Goal: Information Seeking & Learning: Understand process/instructions

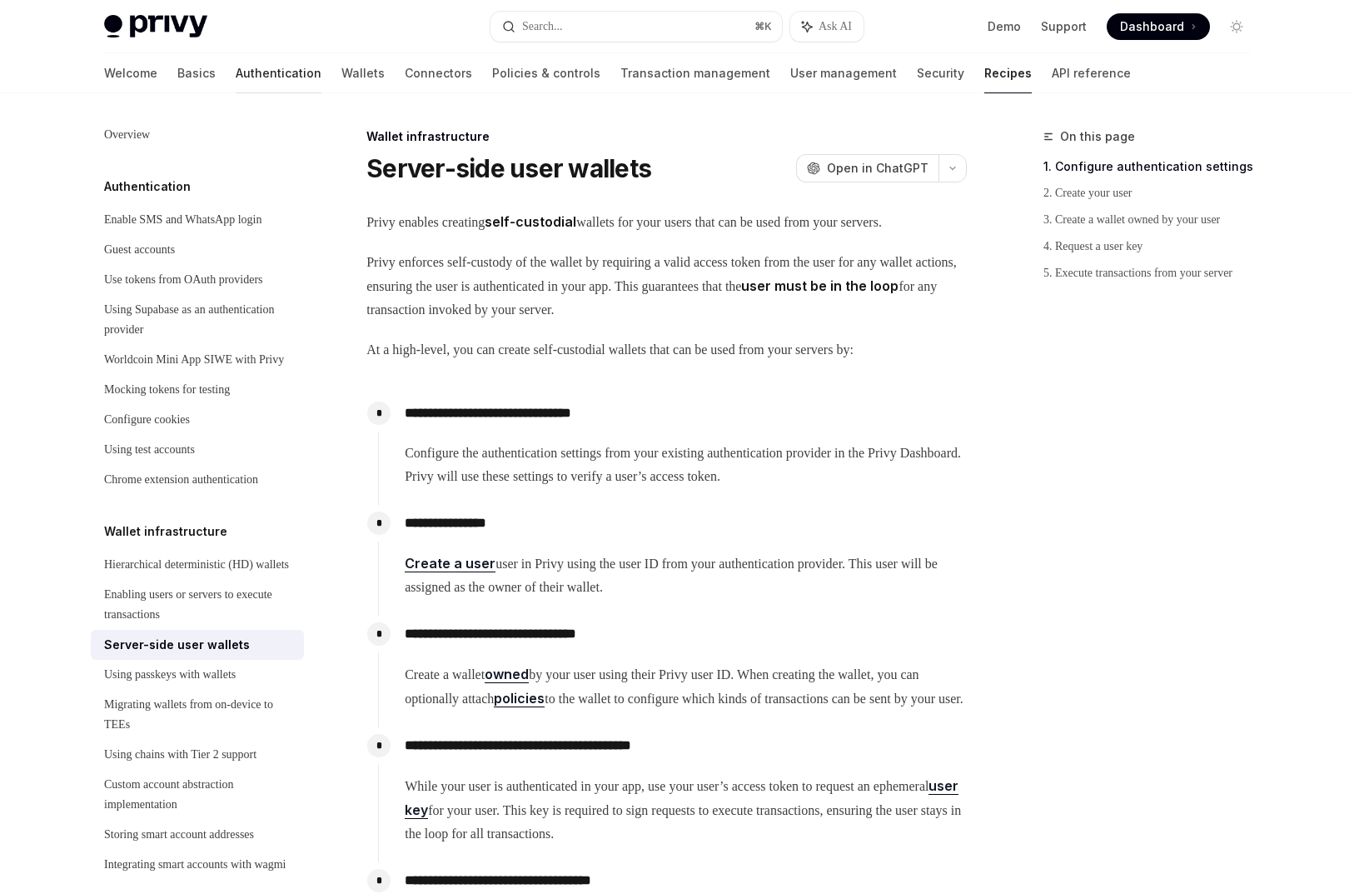
click at [236, 82] on link "Authentication" at bounding box center [279, 73] width 86 height 40
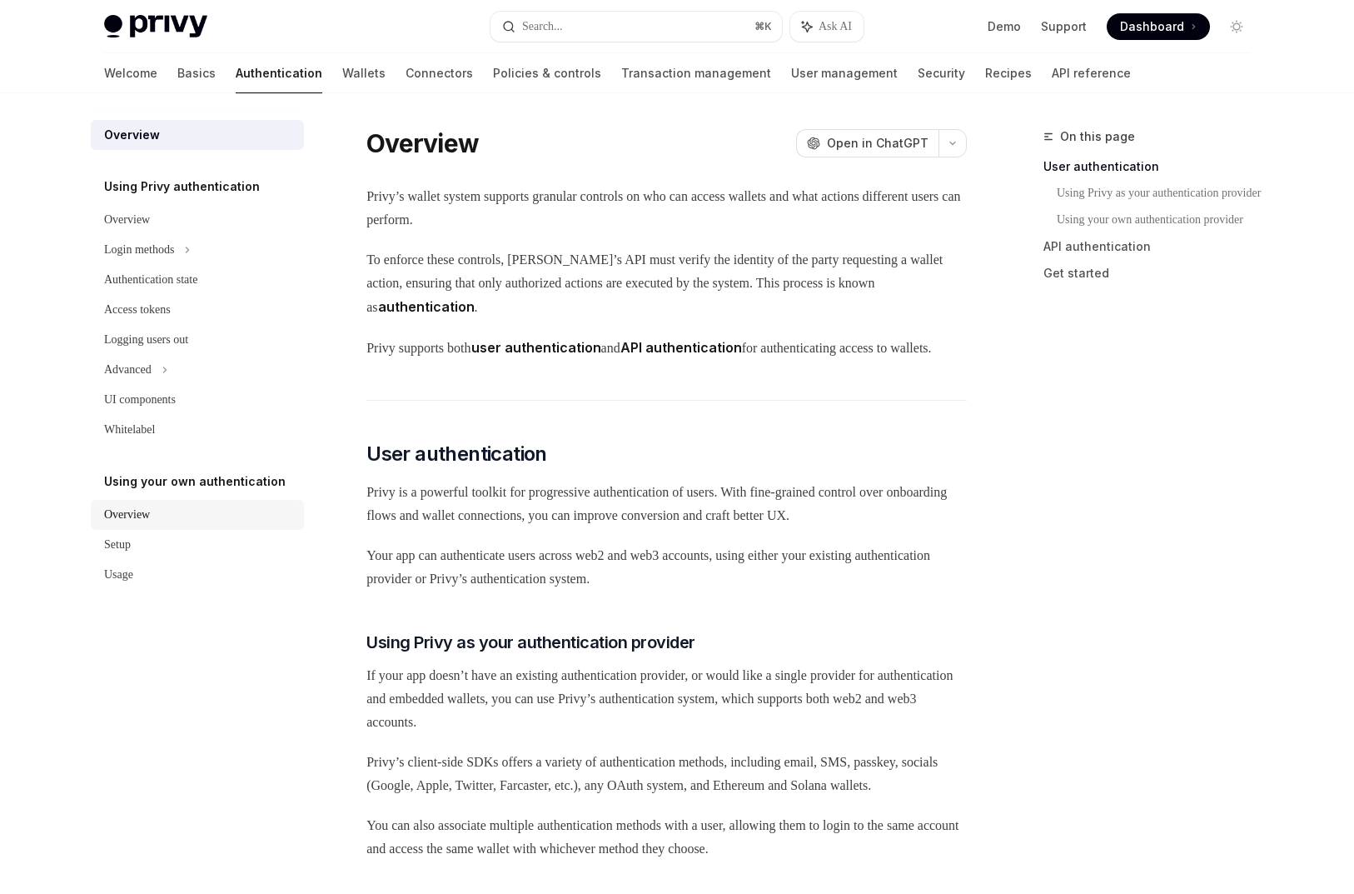
click at [142, 512] on div "Overview" at bounding box center [127, 515] width 46 height 20
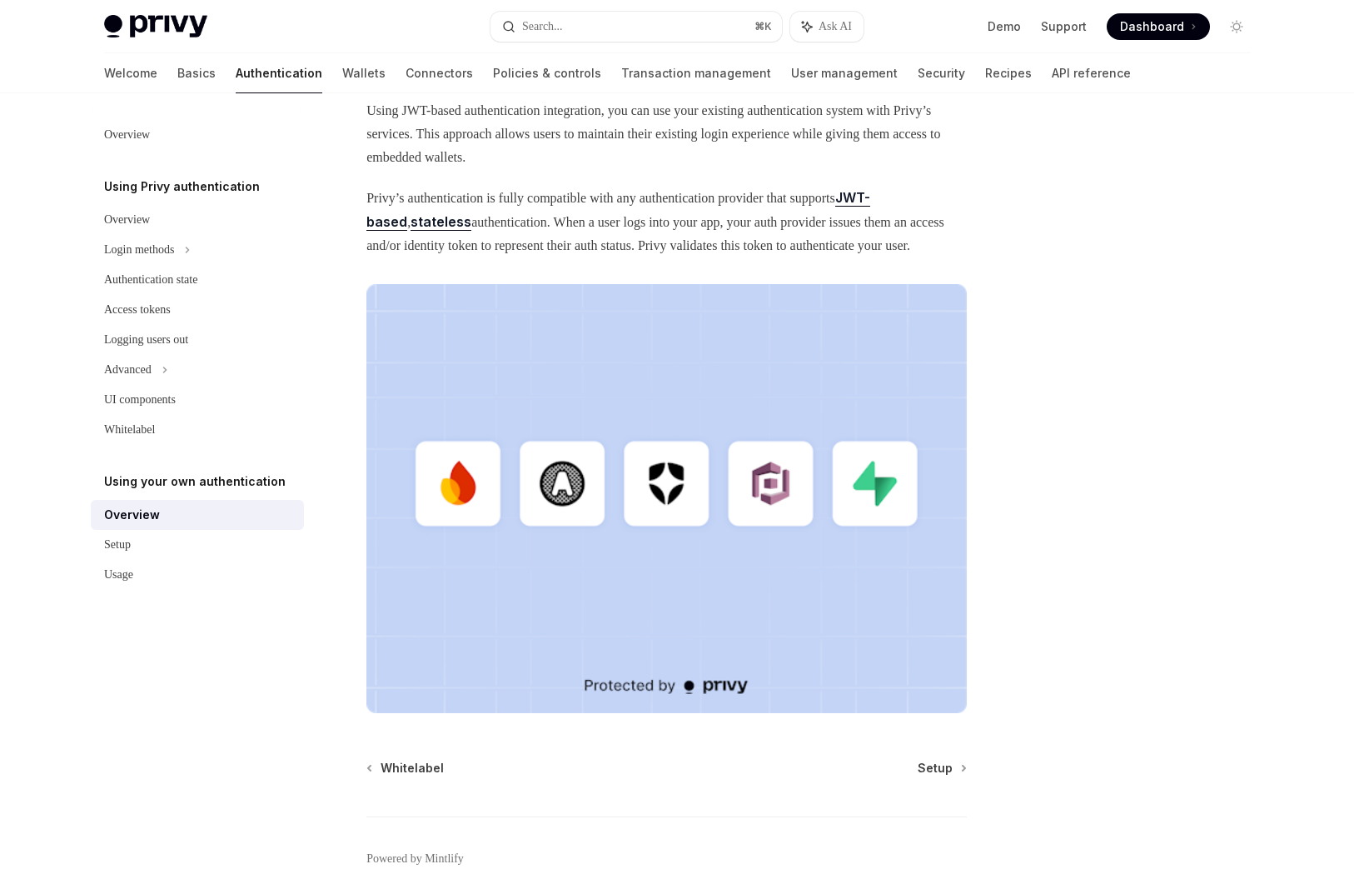
scroll to position [292, 0]
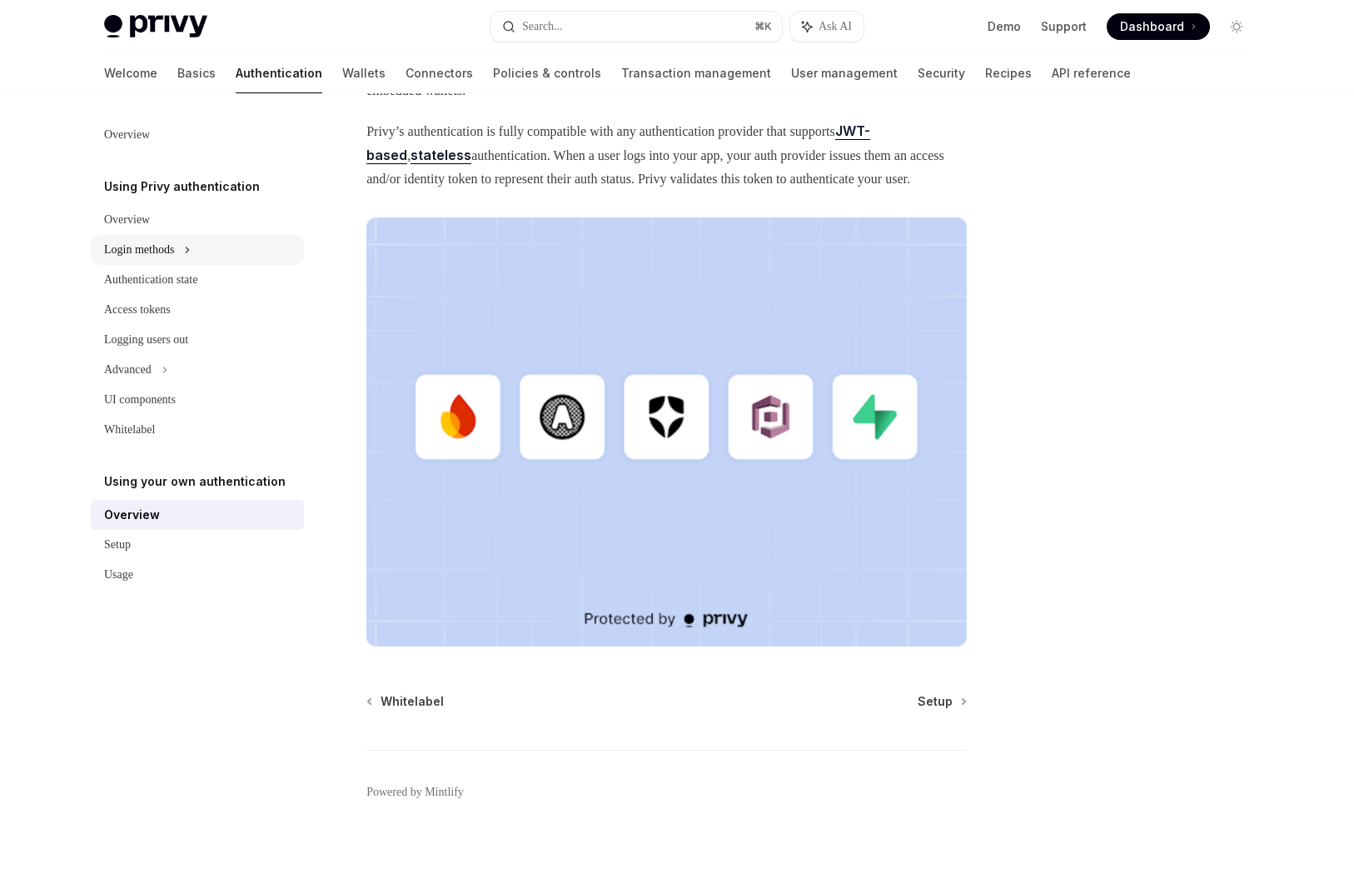
click at [152, 257] on div "Login methods" at bounding box center [139, 250] width 70 height 20
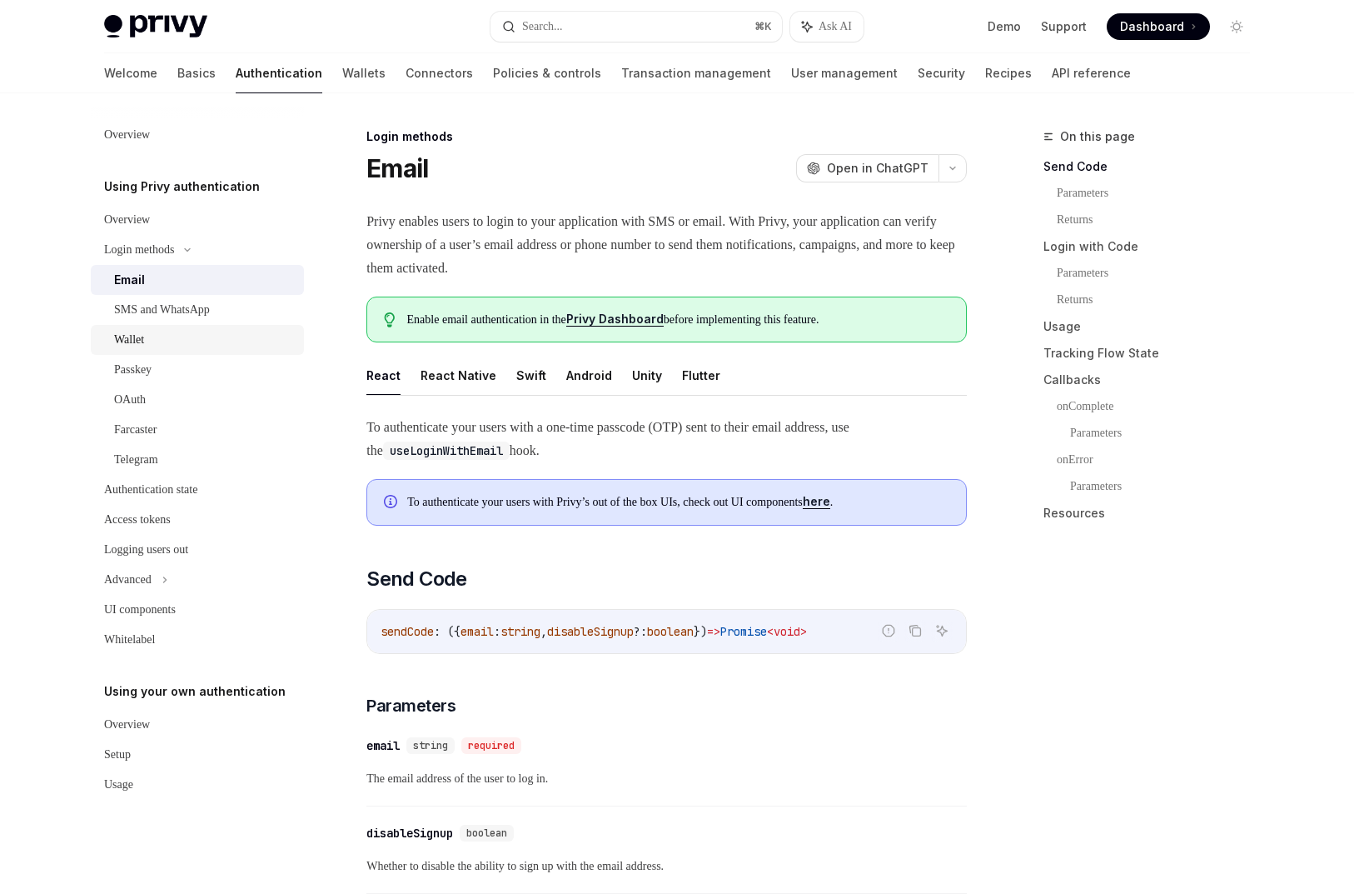
click at [191, 347] on div "Wallet" at bounding box center [204, 340] width 180 height 20
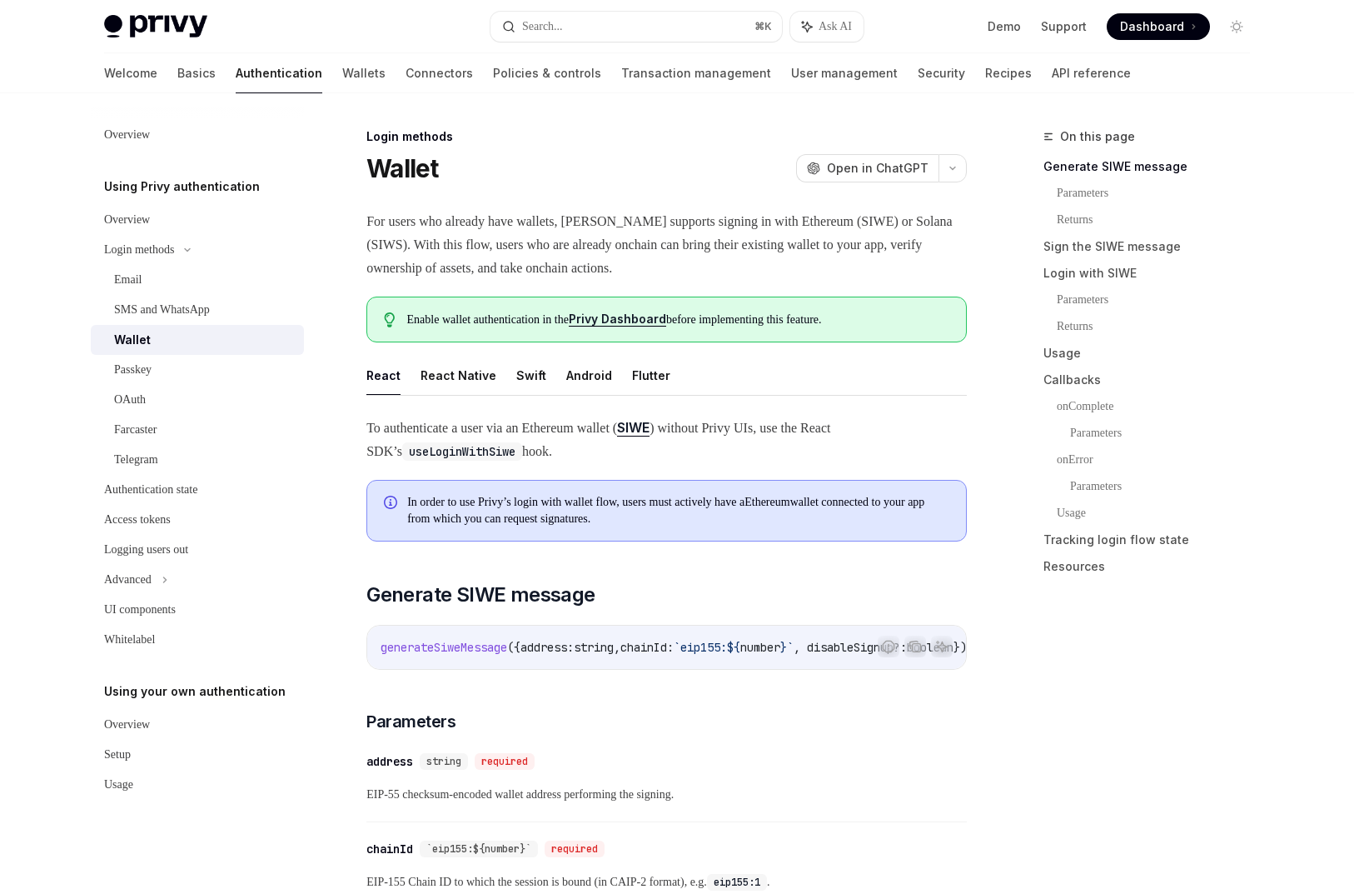
click at [139, 339] on div "Wallet" at bounding box center [132, 340] width 37 height 20
click at [550, 236] on span "For users who already have wallets, [PERSON_NAME] supports signing in with Ethe…" at bounding box center [667, 245] width 601 height 70
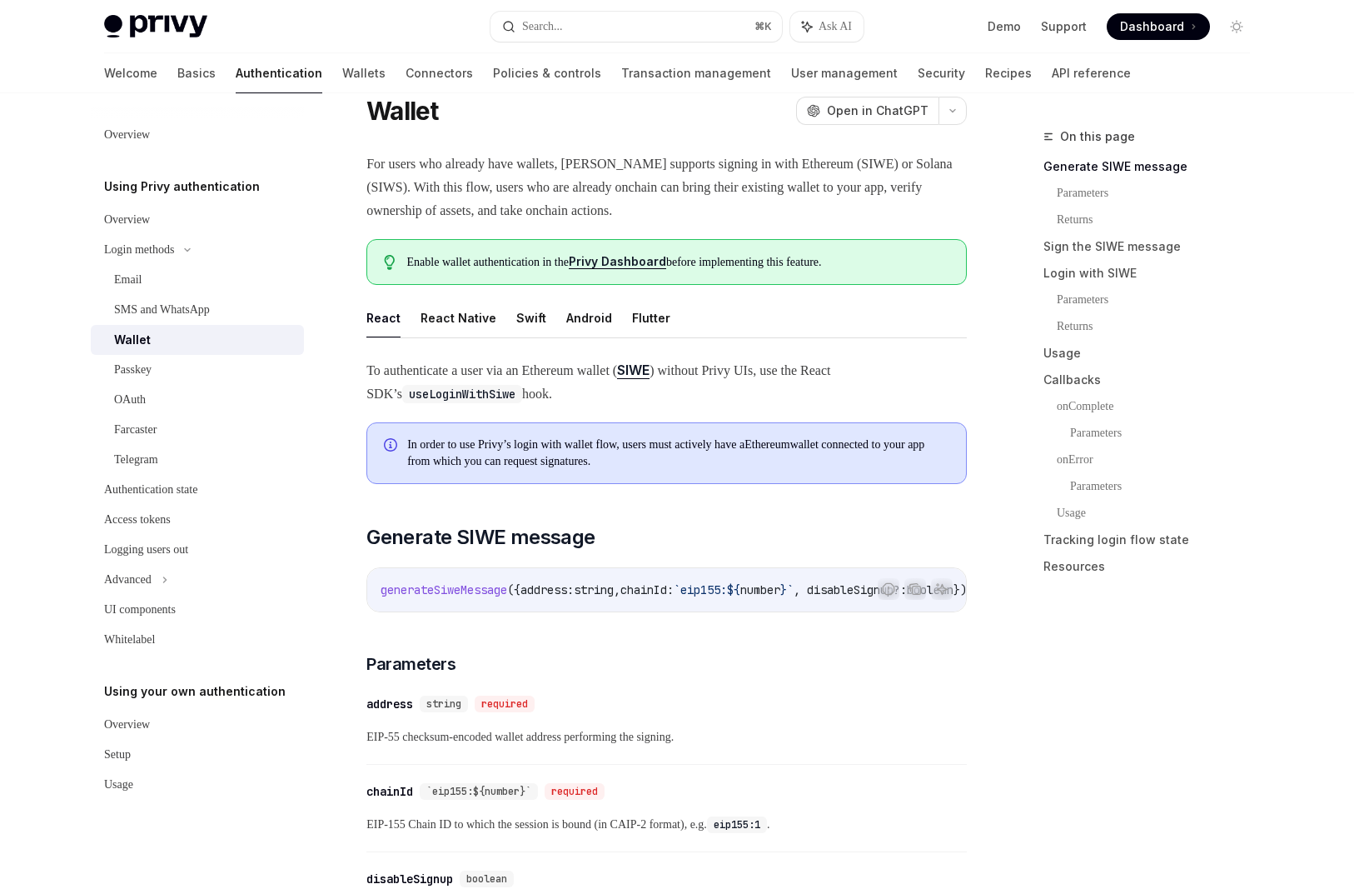
scroll to position [58, 0]
click at [145, 644] on div "Whitelabel" at bounding box center [129, 640] width 51 height 20
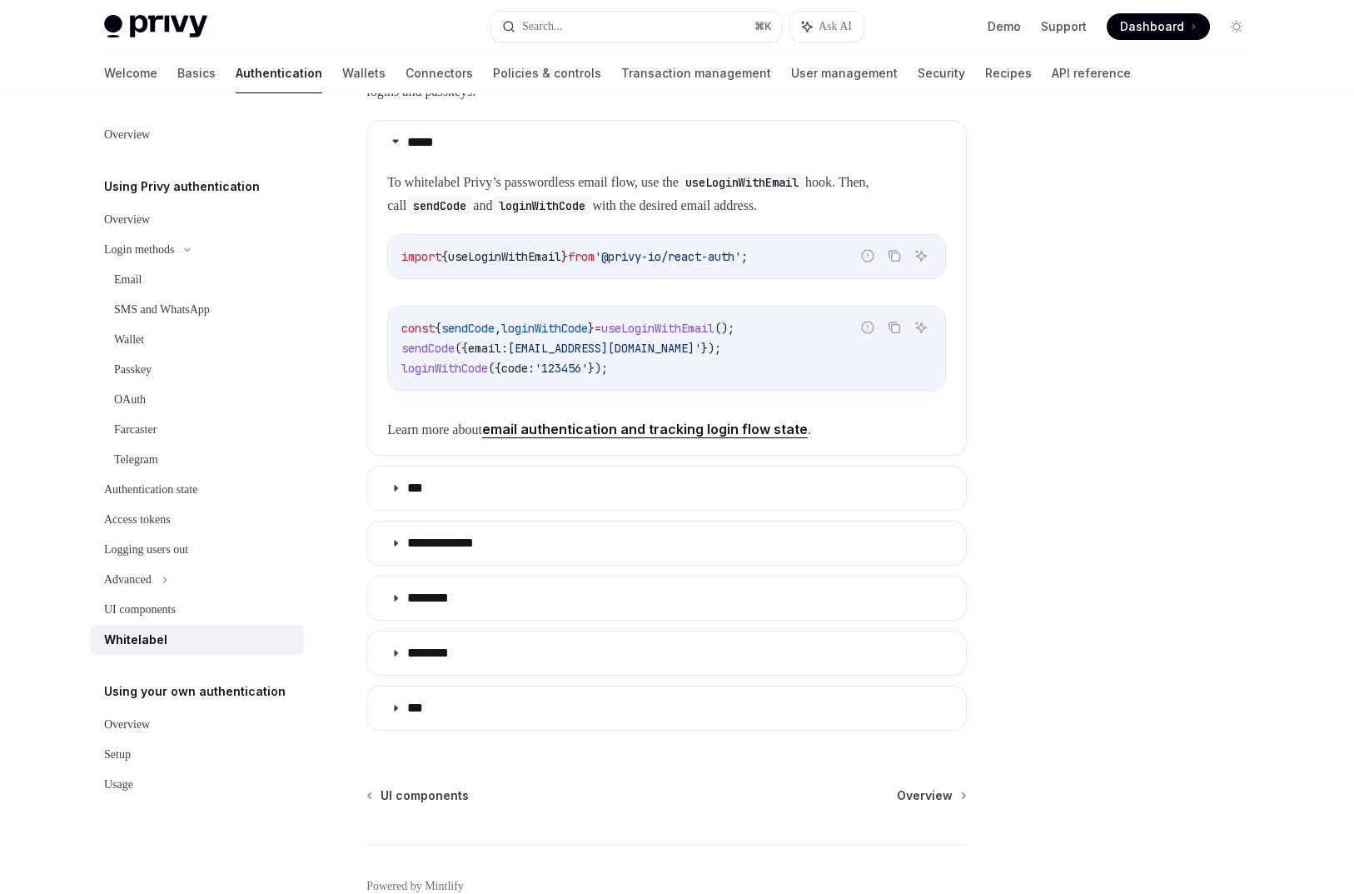
scroll to position [333, 0]
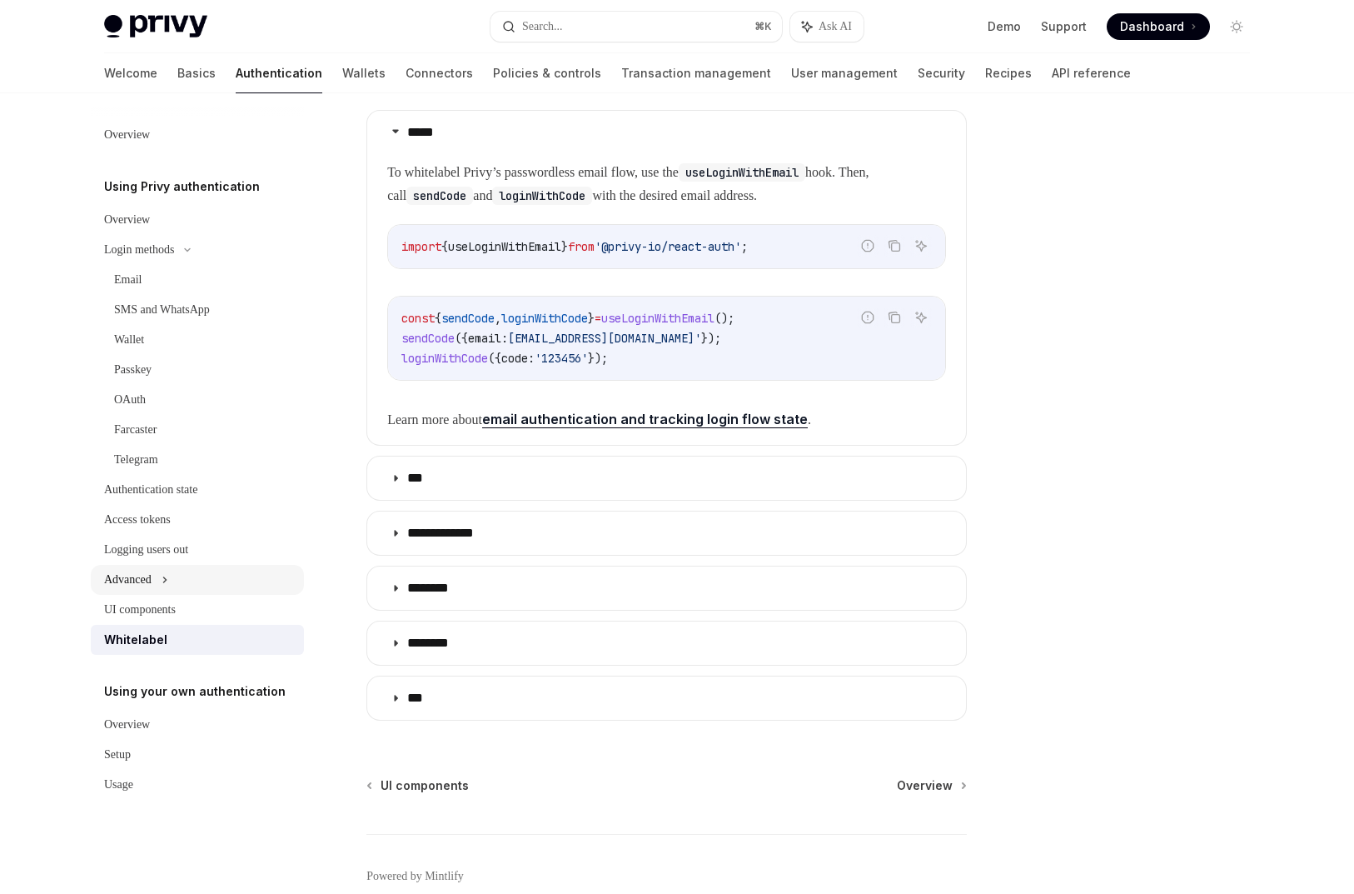
click at [138, 570] on div "Advanced" at bounding box center [127, 580] width 47 height 20
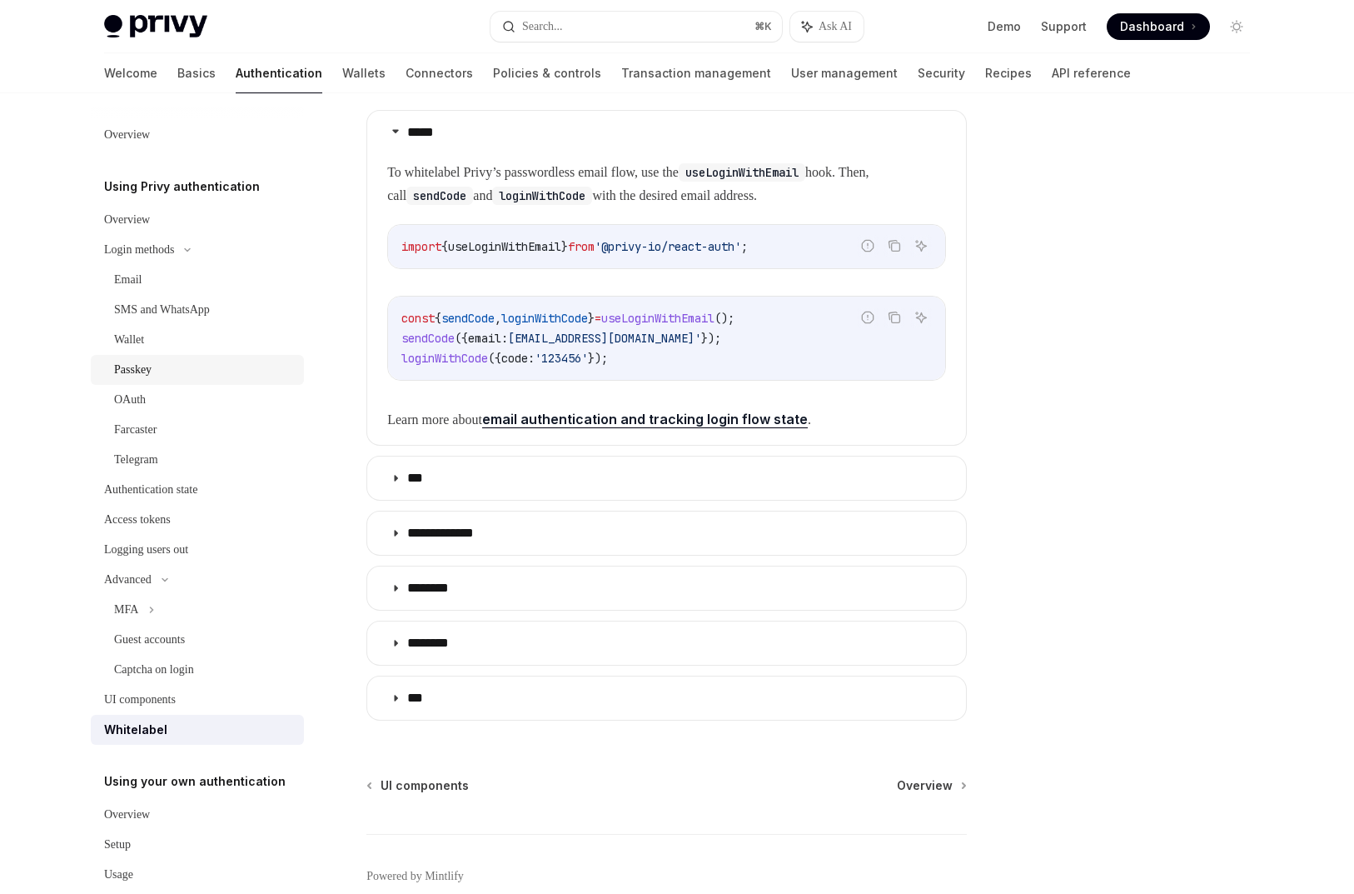
scroll to position [29, 0]
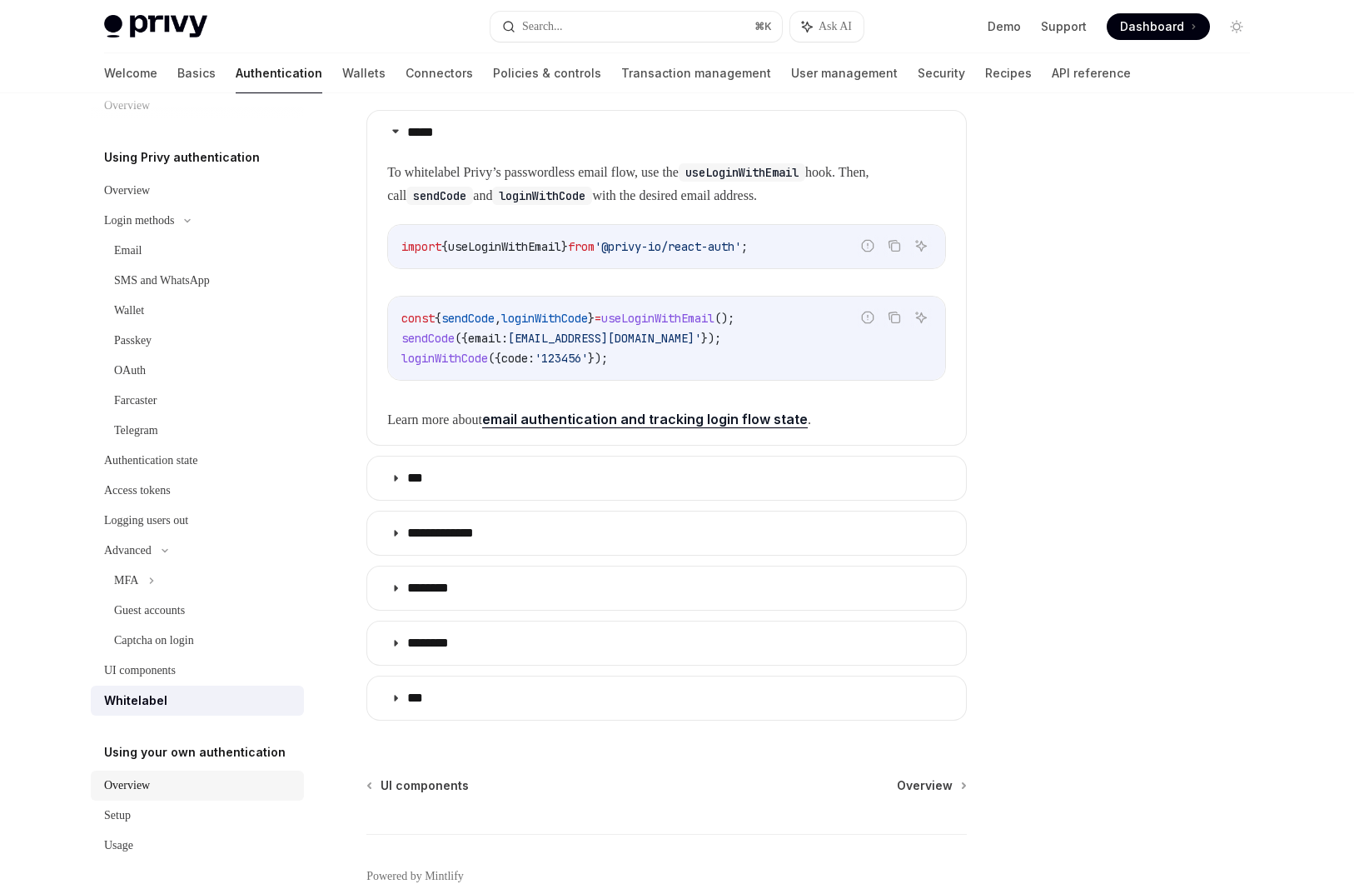
click at [143, 781] on div "Overview" at bounding box center [127, 786] width 46 height 20
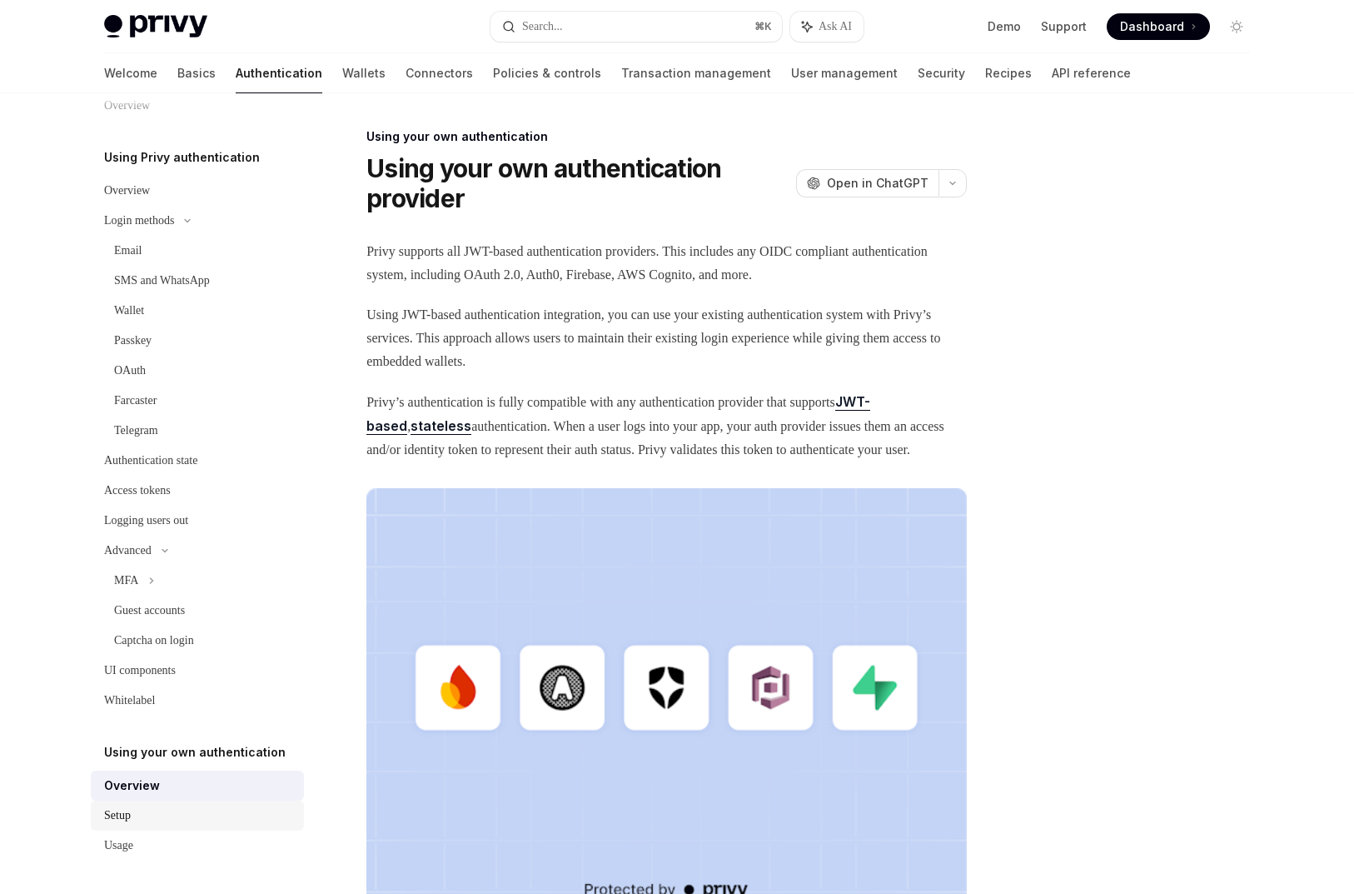
click at [218, 809] on div "Setup" at bounding box center [199, 816] width 190 height 20
type textarea "*"
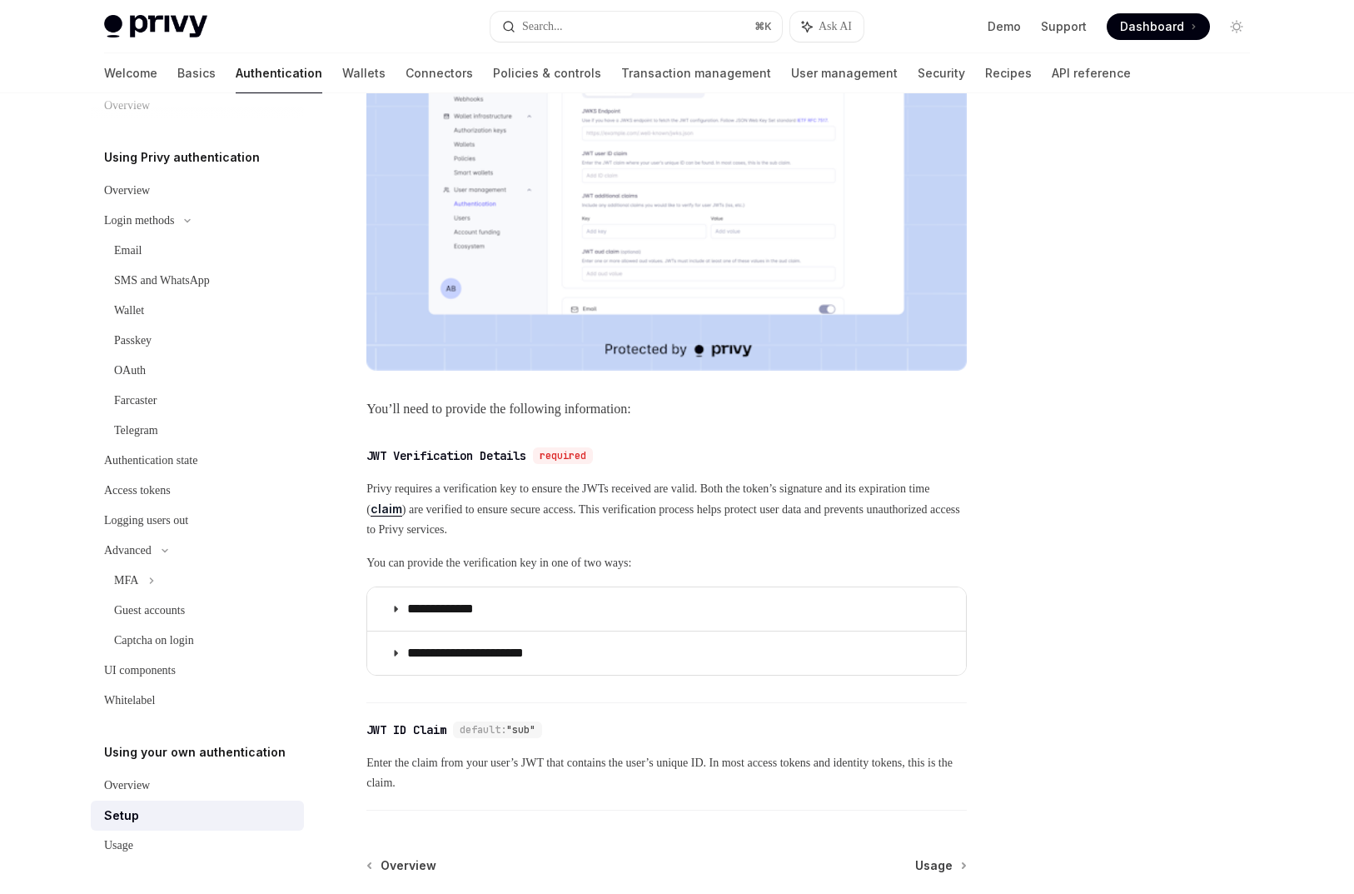
scroll to position [482, 0]
click at [664, 47] on div "Privy Docs home page Search... ⌘ K Ask AI Demo Support Dashboard Dashboard Sear…" at bounding box center [677, 26] width 1146 height 53
click at [635, 539] on span "Privy requires a verification key to ensure the JWTs received are valid. Both t…" at bounding box center [667, 508] width 601 height 61
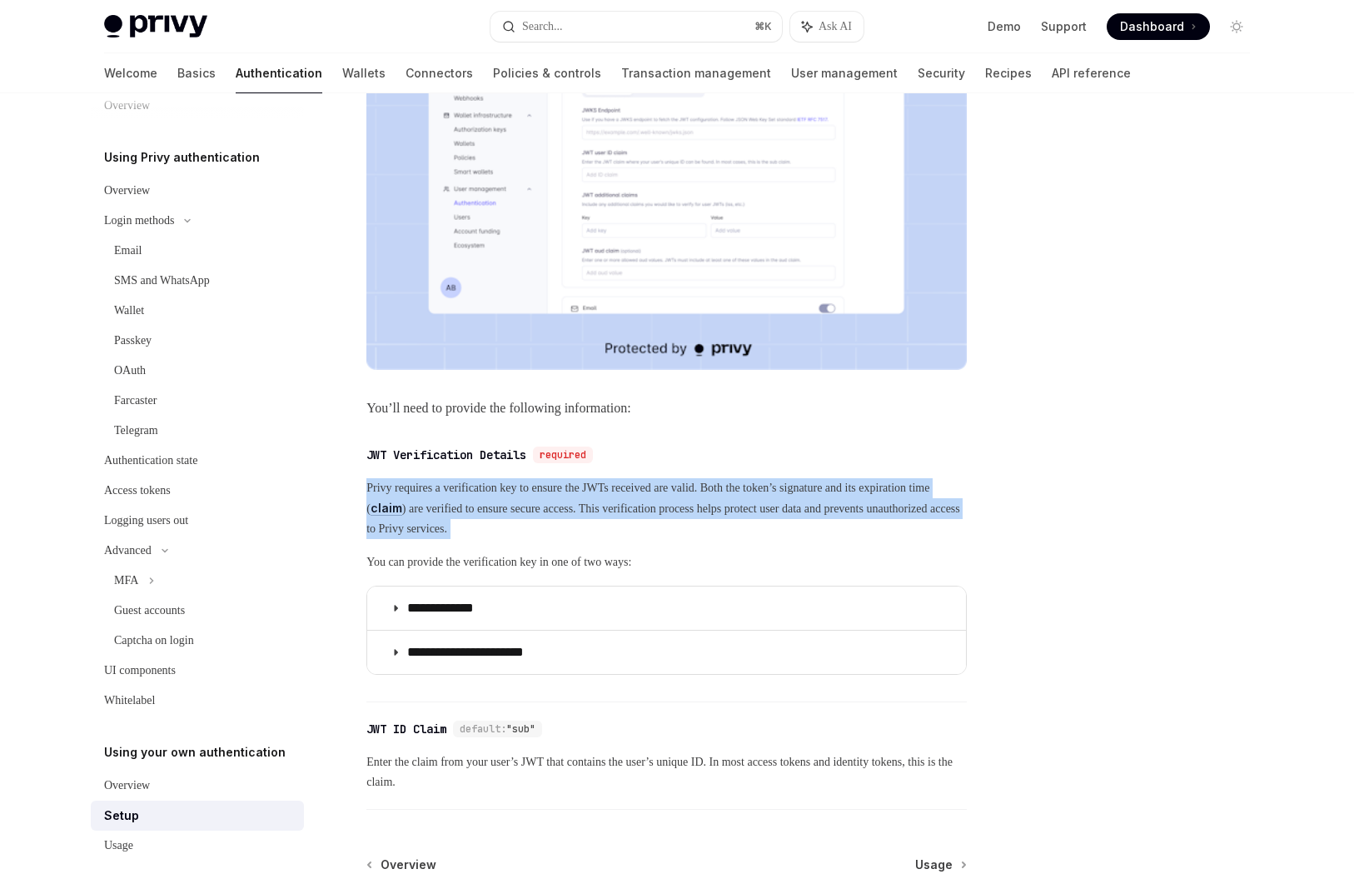
click at [635, 539] on span "Privy requires a verification key to ensure the JWTs received are valid. Both t…" at bounding box center [667, 508] width 601 height 61
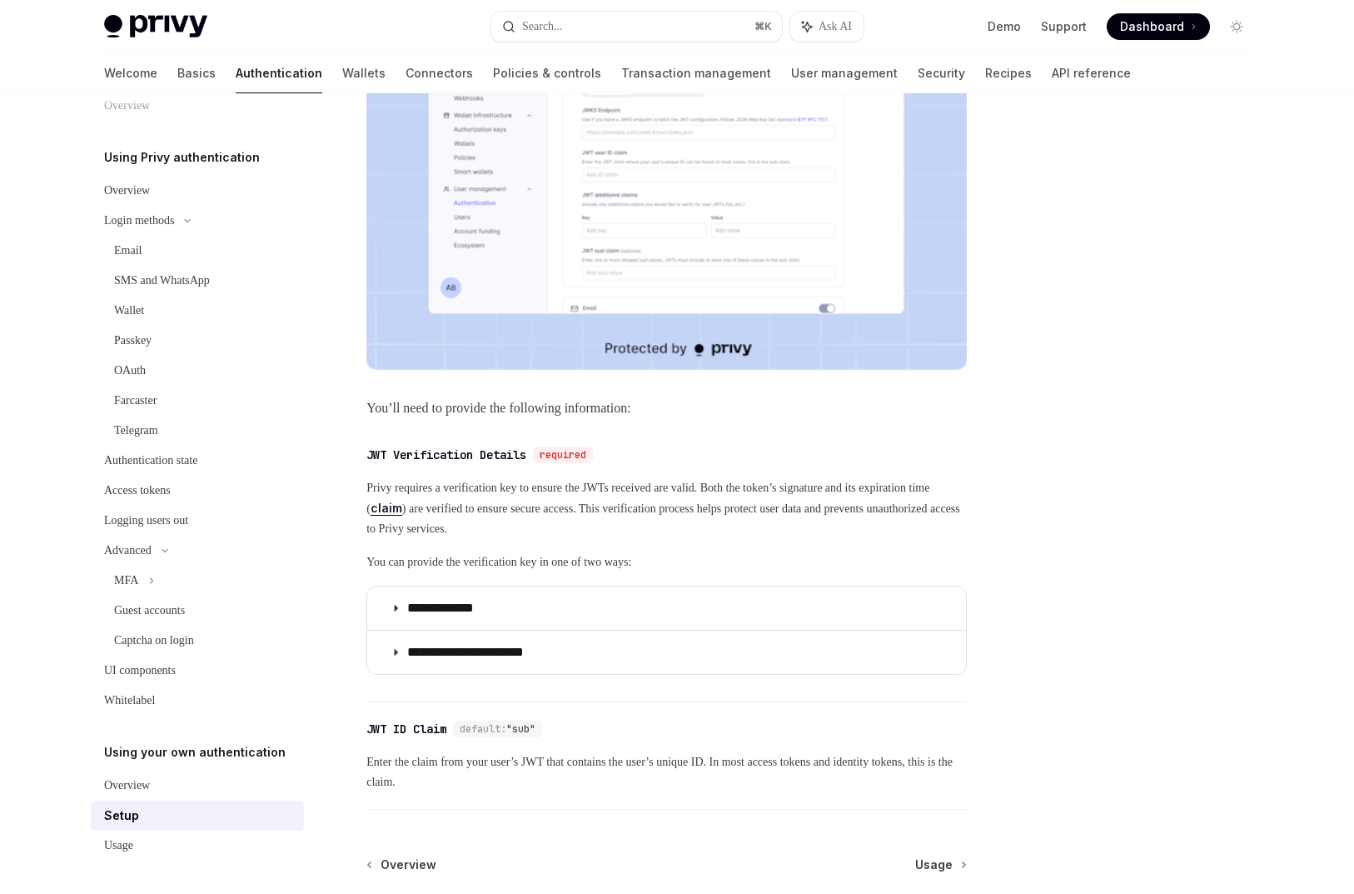
click at [515, 539] on span "Privy requires a verification key to ensure the JWTs received are valid. Both t…" at bounding box center [667, 508] width 601 height 61
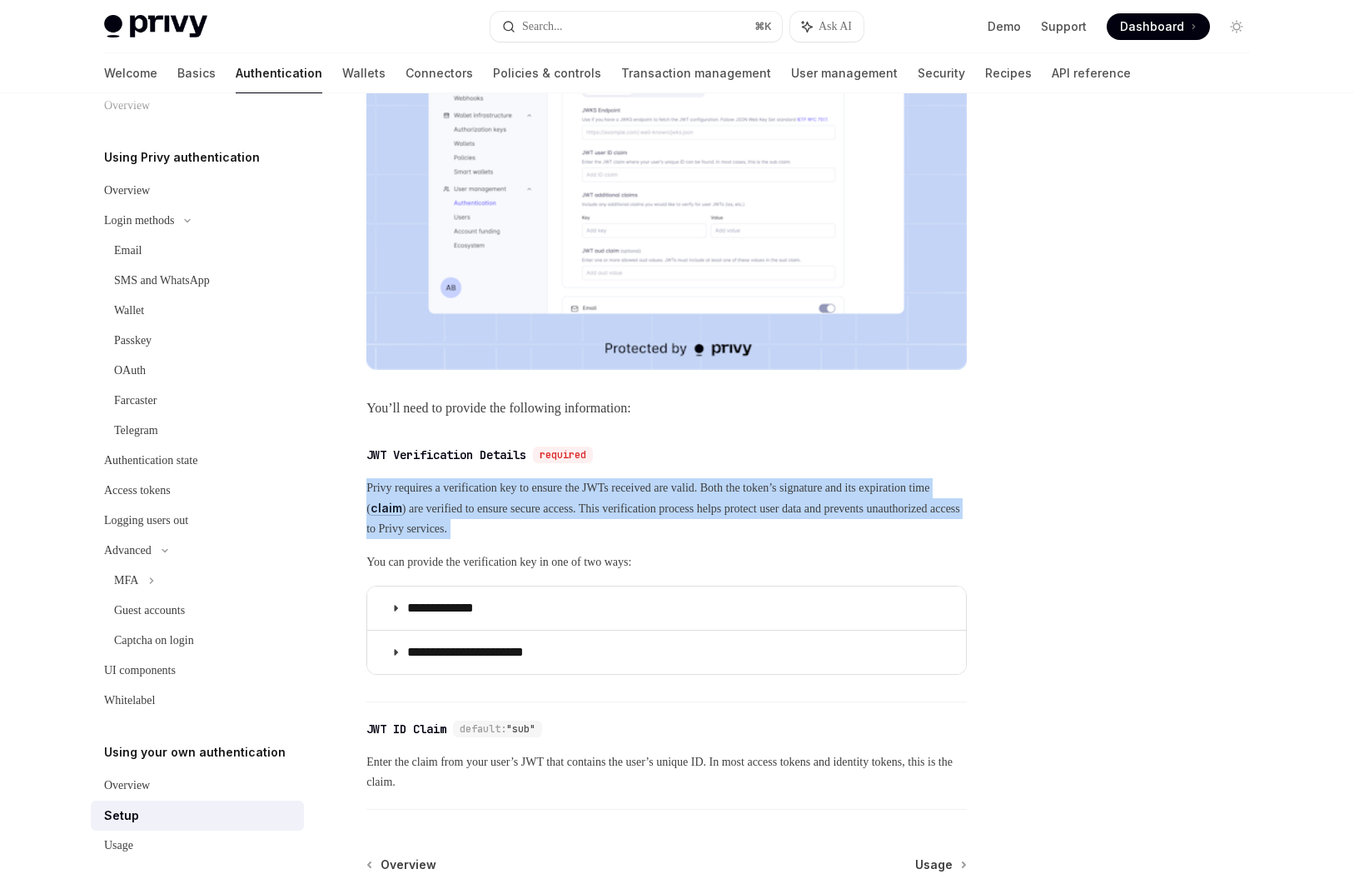
click at [515, 539] on span "Privy requires a verification key to ensure the JWTs received are valid. Both t…" at bounding box center [667, 508] width 601 height 61
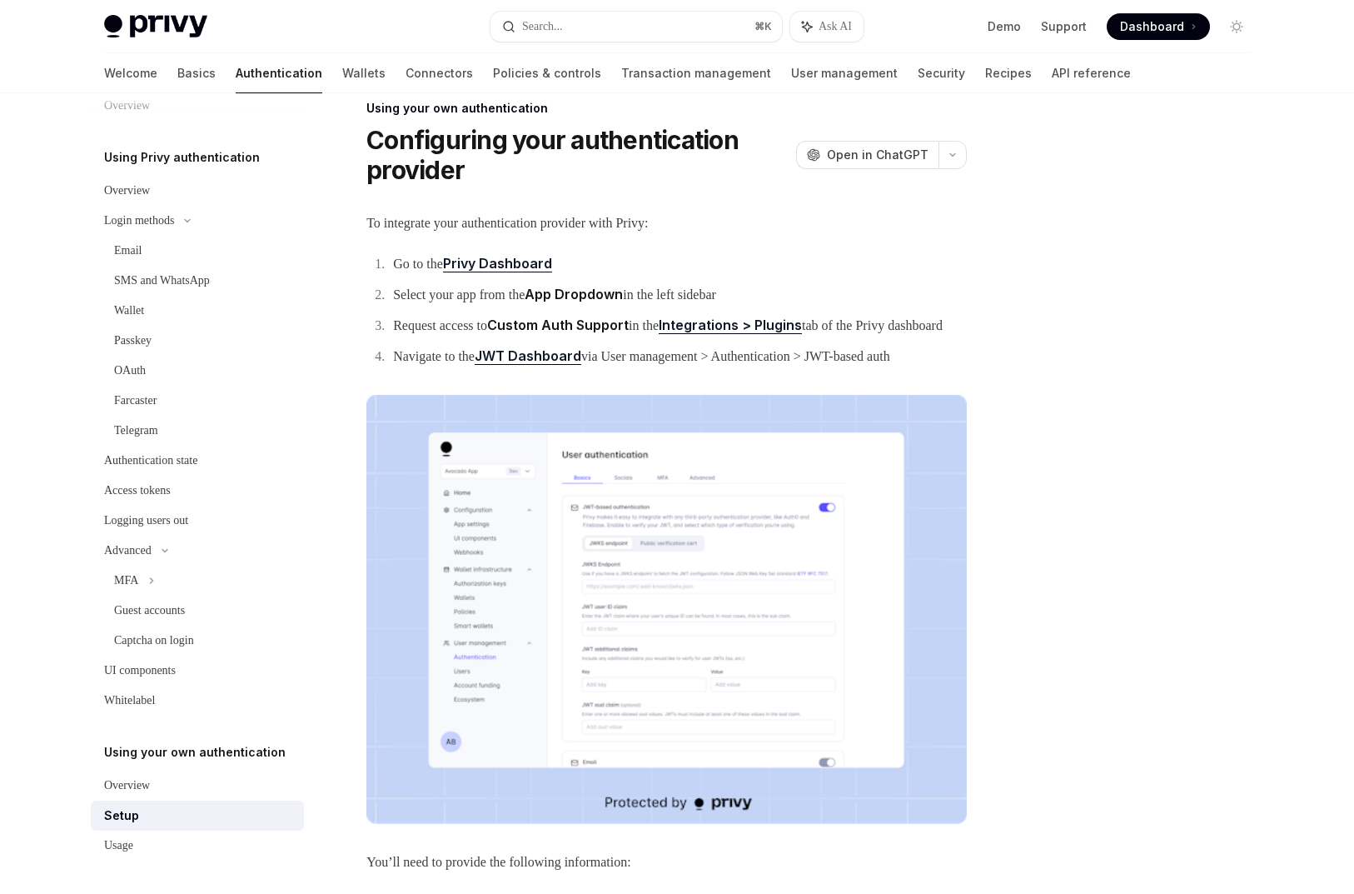
scroll to position [22, 0]
